Goal: Task Accomplishment & Management: Manage account settings

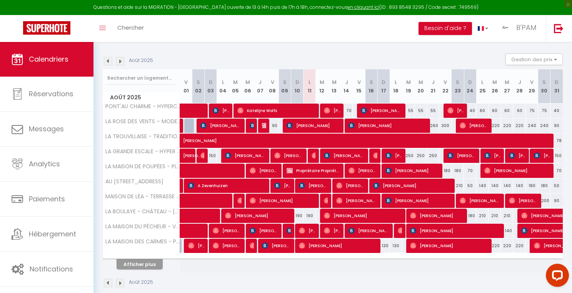
scroll to position [116, 0]
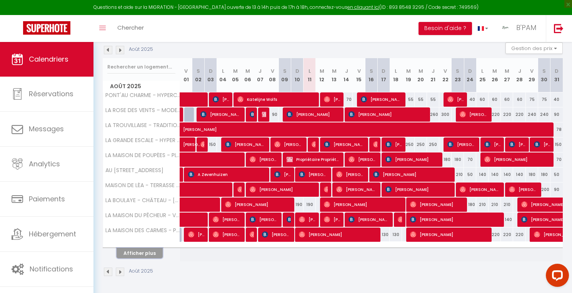
click at [141, 252] on button "Afficher plus" at bounding box center [139, 253] width 46 height 10
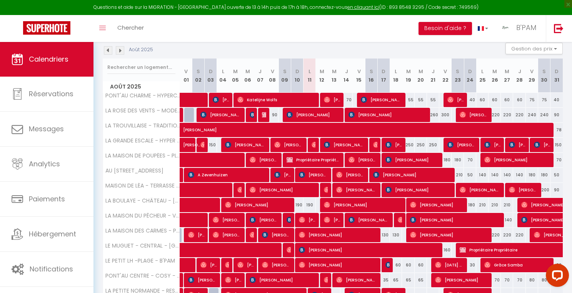
scroll to position [112, 0]
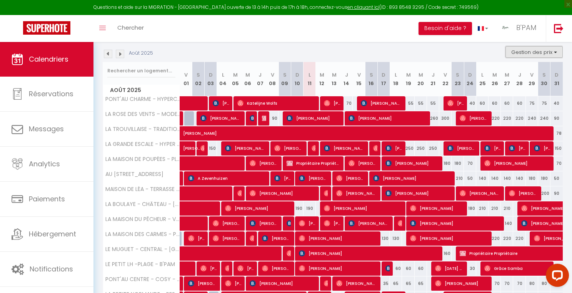
click at [538, 52] on button "Gestion des prix" at bounding box center [533, 52] width 57 height 12
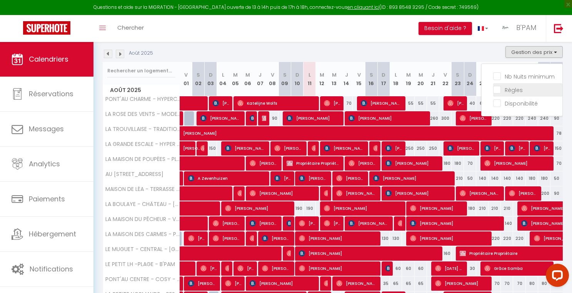
click at [517, 86] on input "Règles" at bounding box center [527, 89] width 69 height 8
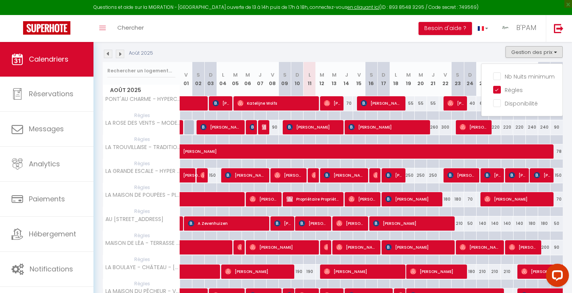
click at [445, 52] on div "Août 2025 Gestion des prix Nb Nuits minimum Règles Disponibilité" at bounding box center [333, 54] width 460 height 16
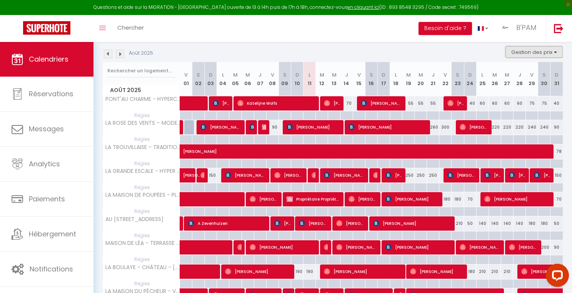
click at [530, 53] on button "Gestion des prix" at bounding box center [533, 52] width 57 height 12
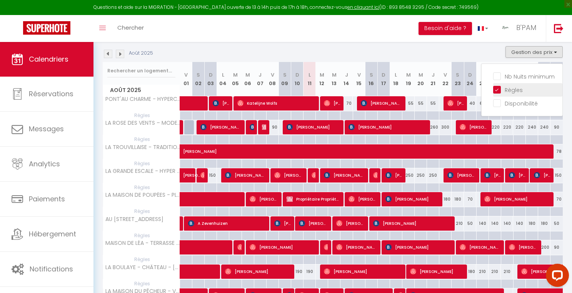
click at [506, 88] on input "Règles" at bounding box center [527, 89] width 69 height 8
checkbox input "false"
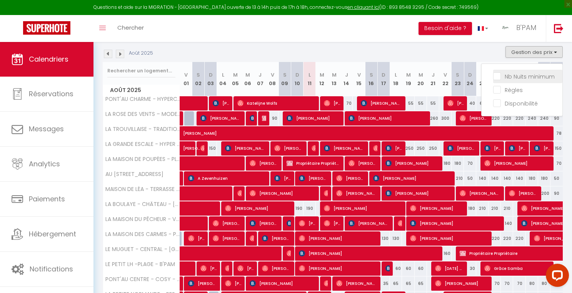
click at [510, 77] on input "Nb Nuits minimum" at bounding box center [527, 76] width 69 height 8
checkbox input "true"
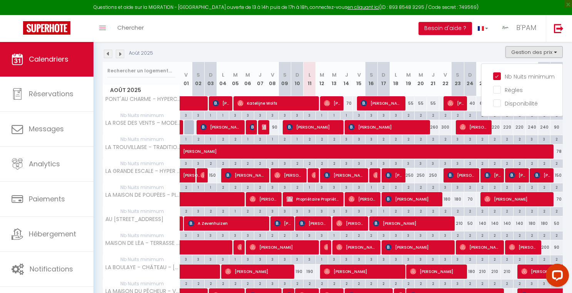
click at [485, 60] on div "Août 2025 Gestion des prix Nb Nuits minimum Règles Disponibilité" at bounding box center [333, 54] width 460 height 16
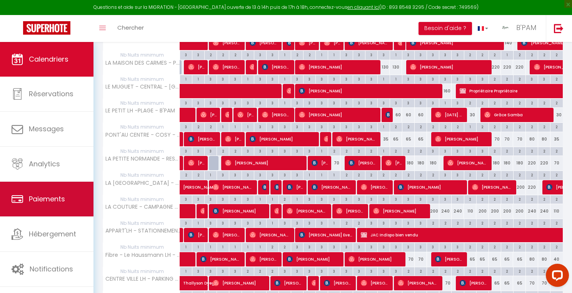
scroll to position [365, 0]
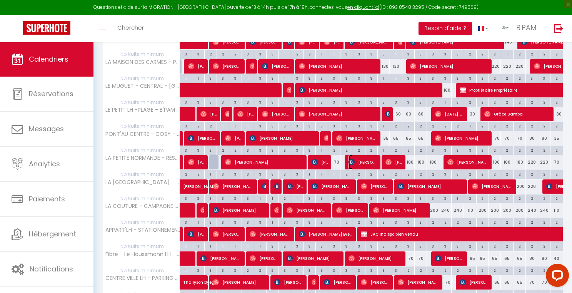
click at [352, 161] on img at bounding box center [351, 162] width 6 height 6
select select "OK"
select select "KO"
select select "1"
select select "0"
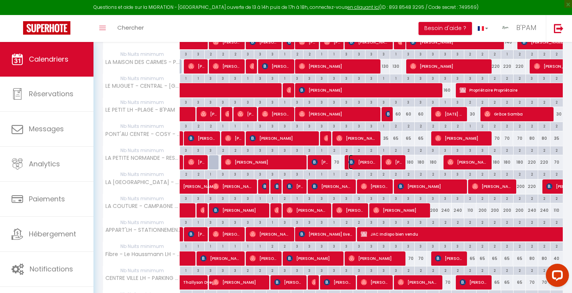
select select "1"
select select
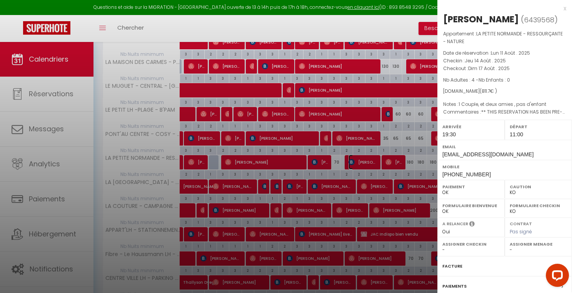
select select "45105"
click at [325, 30] on div at bounding box center [286, 146] width 572 height 293
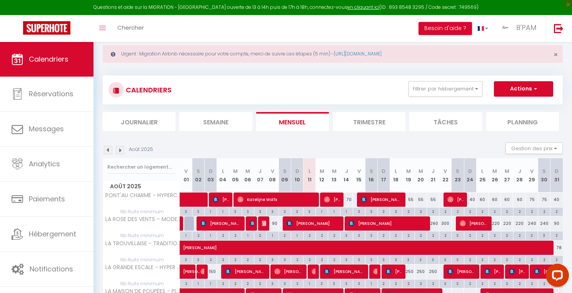
scroll to position [0, 0]
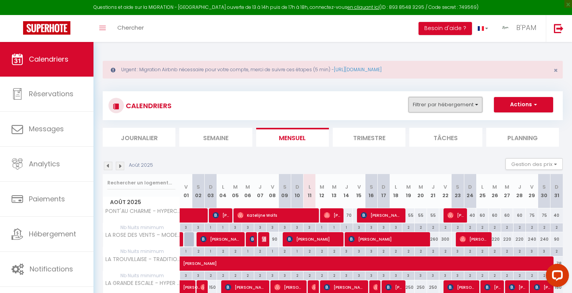
click at [443, 102] on button "Filtrer par hébergement" at bounding box center [445, 104] width 74 height 15
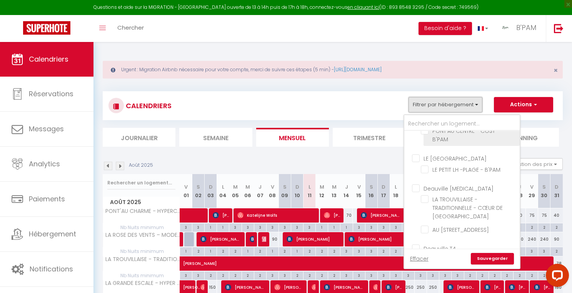
scroll to position [142, 0]
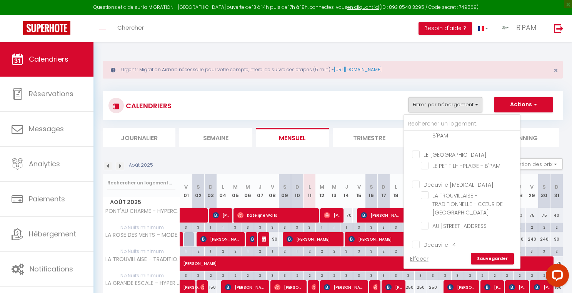
click at [437, 154] on input "LE [GEOGRAPHIC_DATA]" at bounding box center [469, 154] width 115 height 8
checkbox input "true"
checkbox input "false"
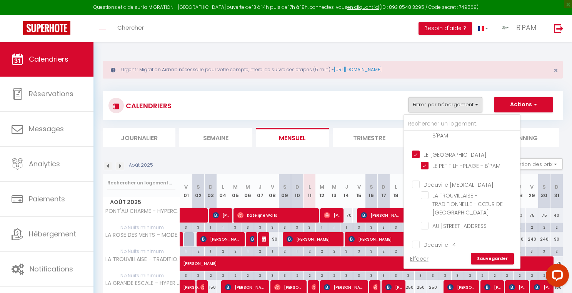
checkbox input "false"
checkbox input "true"
checkbox input "false"
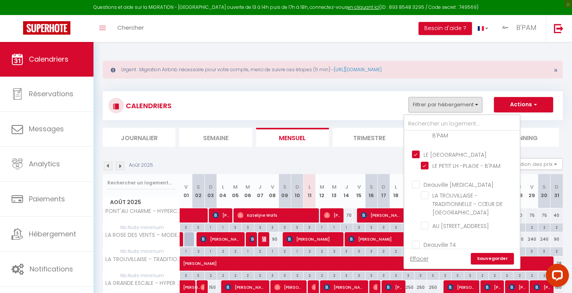
checkbox input "false"
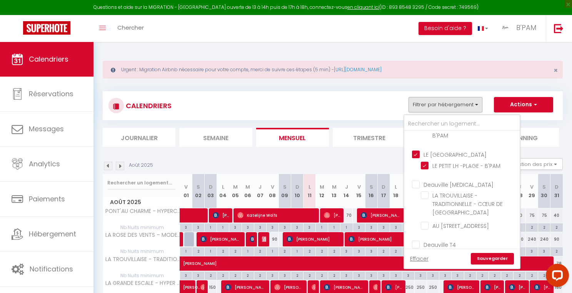
checkbox input "false"
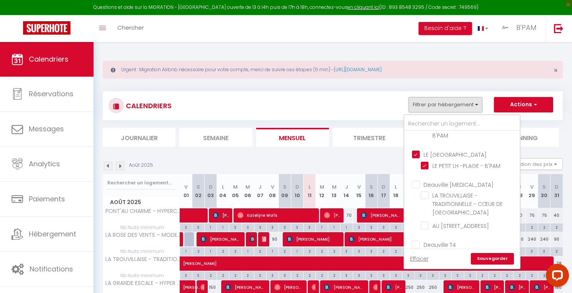
checkbox input "false"
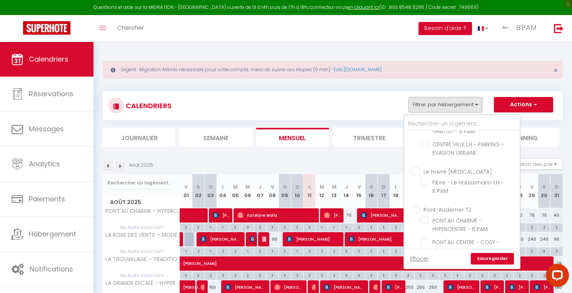
scroll to position [0, 0]
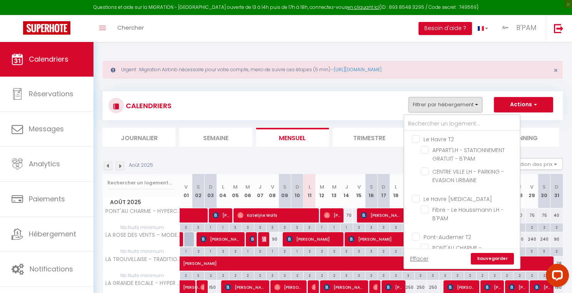
click at [435, 140] on input "Le Havre T2" at bounding box center [469, 139] width 115 height 8
checkbox input "true"
checkbox input "false"
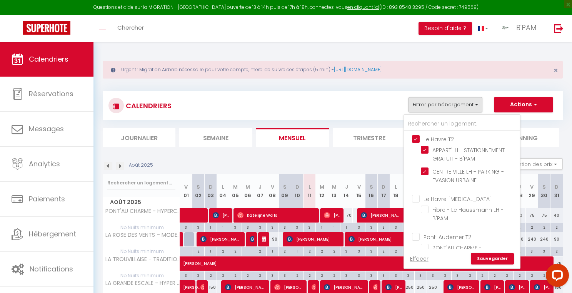
checkbox input "false"
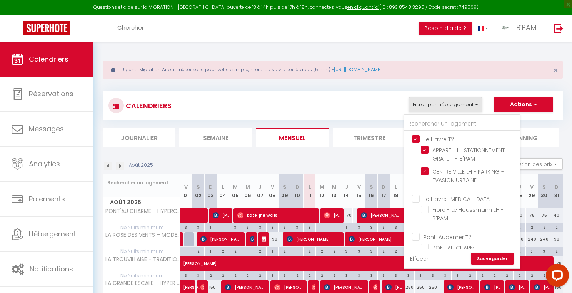
checkbox input "false"
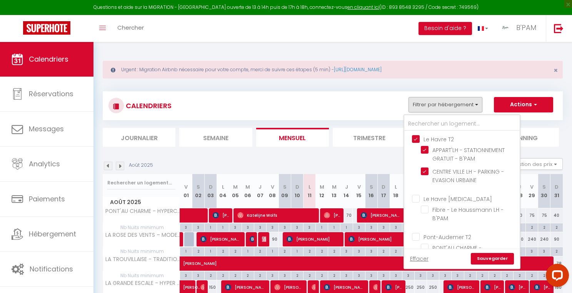
checkbox input "false"
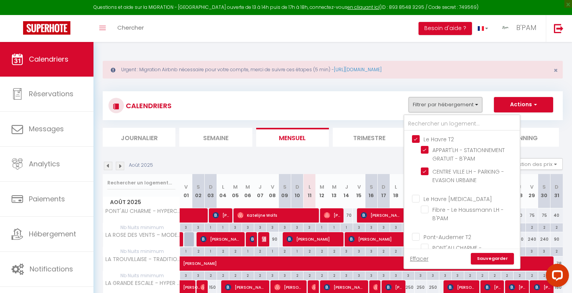
click at [434, 198] on input "Le Havre [MEDICAL_DATA]" at bounding box center [469, 198] width 115 height 8
checkbox input "true"
checkbox input "false"
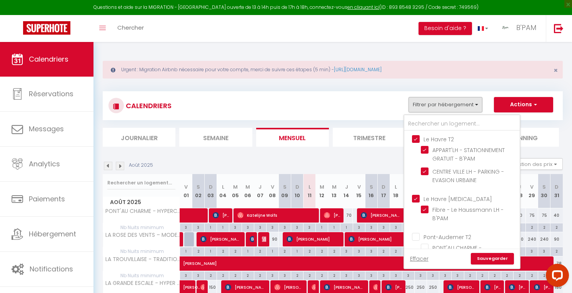
checkbox input "false"
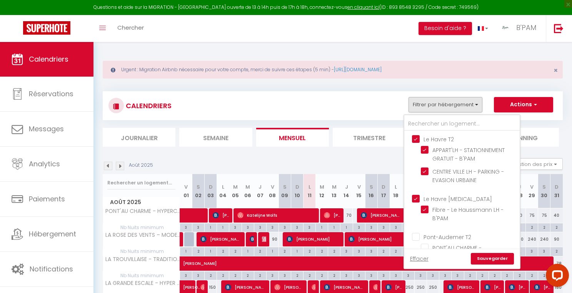
checkbox input "false"
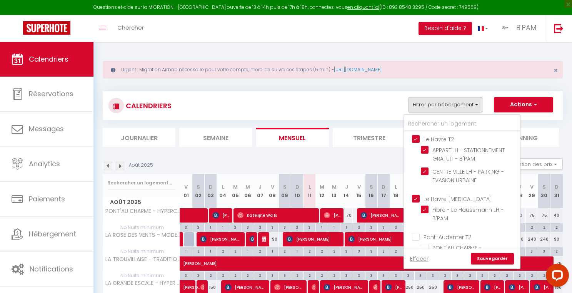
checkbox input "false"
click at [493, 255] on link "Sauvegarder" at bounding box center [492, 259] width 43 height 12
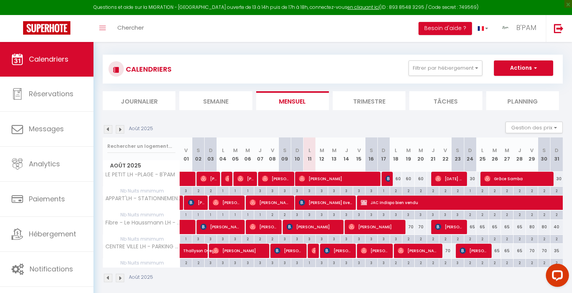
scroll to position [43, 0]
